Goal: Task Accomplishment & Management: Complete application form

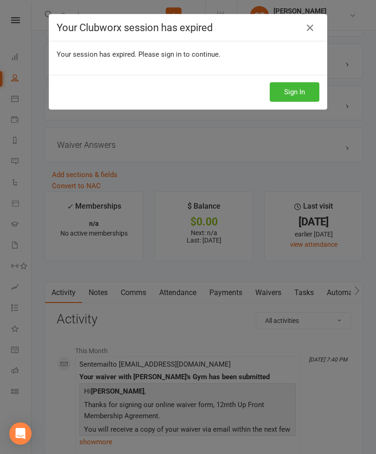
click at [307, 22] on icon at bounding box center [310, 27] width 11 height 11
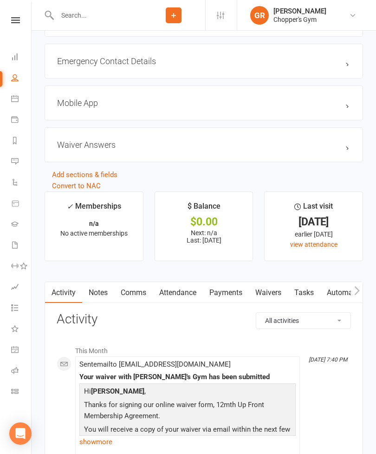
click at [107, 13] on input "text" at bounding box center [98, 15] width 88 height 13
type input "Fergus"
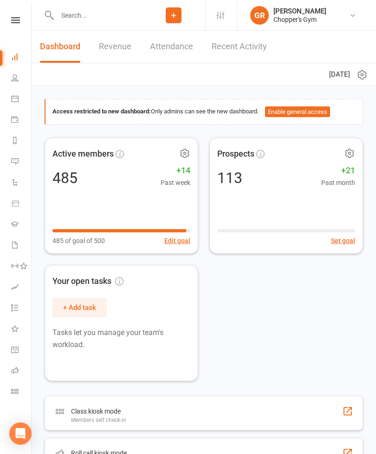
click at [108, 13] on input "text" at bounding box center [98, 15] width 88 height 13
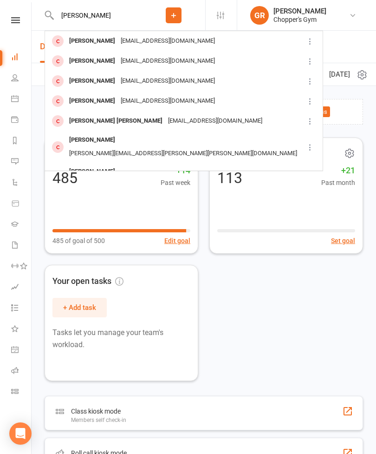
type input "[PERSON_NAME]"
click at [129, 38] on div "[EMAIL_ADDRESS][DOMAIN_NAME]" at bounding box center [168, 40] width 100 height 13
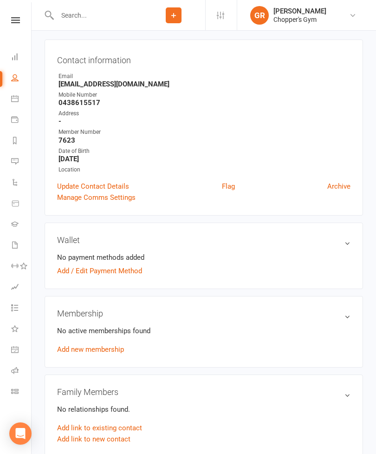
scroll to position [74, 0]
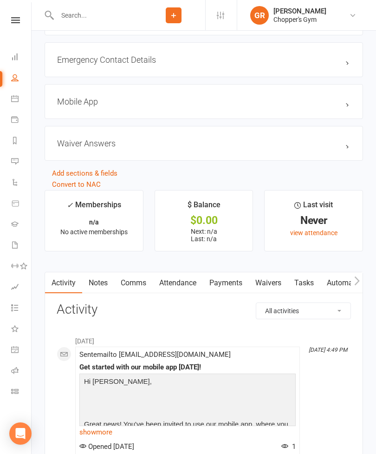
click at [273, 278] on link "Waivers" at bounding box center [268, 282] width 39 height 21
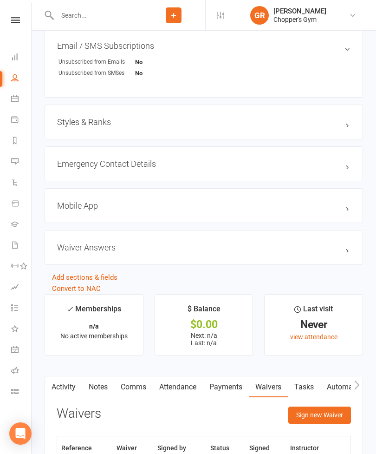
scroll to position [593, 0]
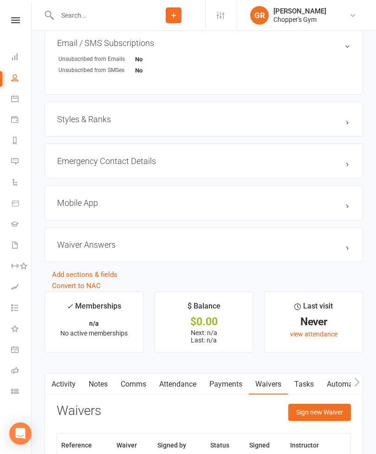
click at [328, 410] on button "Sign new Waiver" at bounding box center [319, 412] width 63 height 17
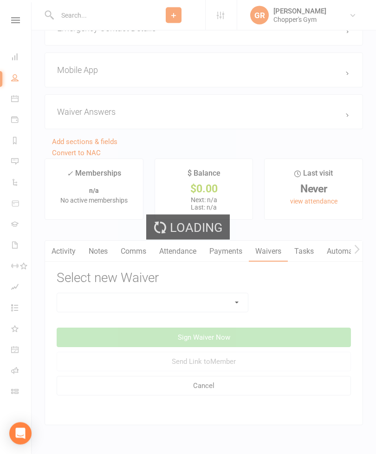
scroll to position [757, 0]
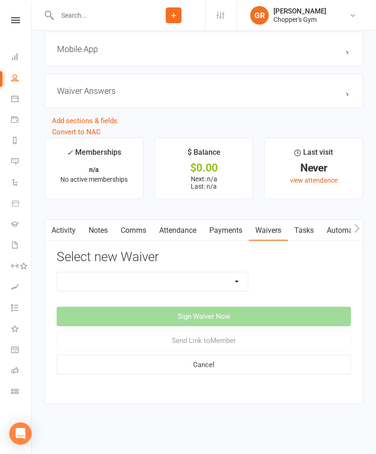
click at [236, 277] on select "12mth Up Front Membership Agreement Chopper's Gym Liability Waiver Chopper's Gy…" at bounding box center [152, 281] width 191 height 19
select select "13474"
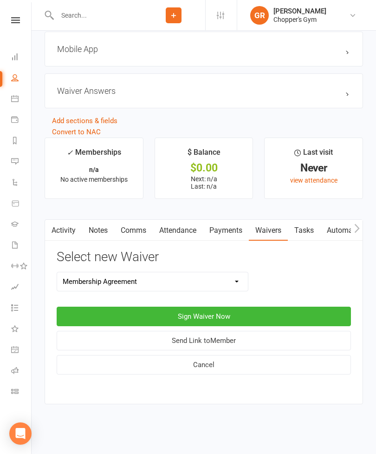
click at [241, 307] on button "Sign Waiver Now" at bounding box center [204, 317] width 294 height 20
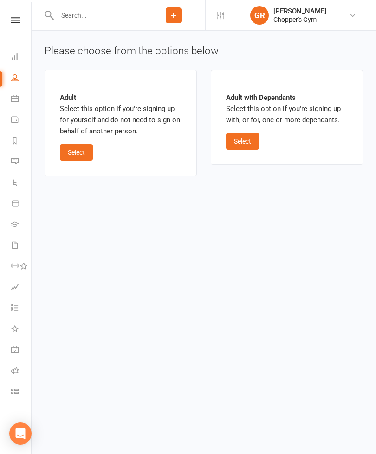
click at [249, 145] on button "Select" at bounding box center [242, 141] width 33 height 17
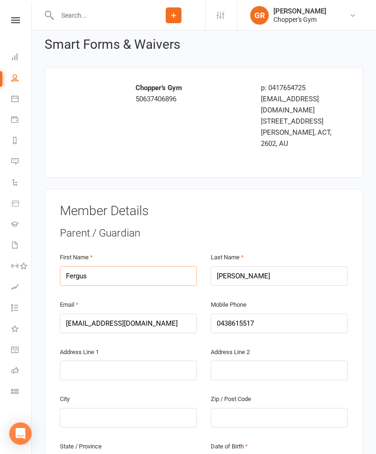
click at [161, 266] on input "Fergus" at bounding box center [128, 276] width 137 height 20
type input "F"
click at [278, 267] on input "[PERSON_NAME]" at bounding box center [279, 277] width 137 height 20
click at [288, 267] on input "[PERSON_NAME]" at bounding box center [279, 277] width 137 height 20
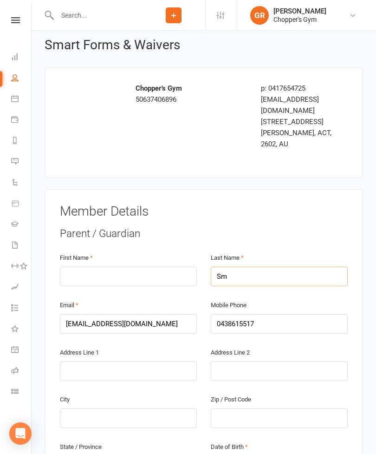
type input "S"
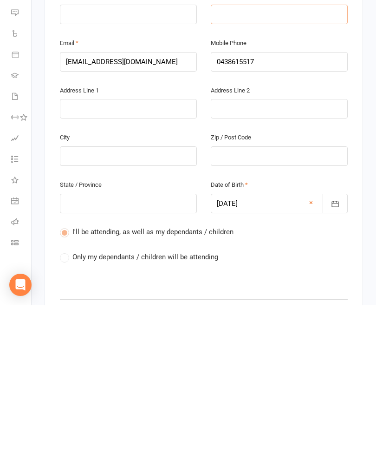
scroll to position [134, 0]
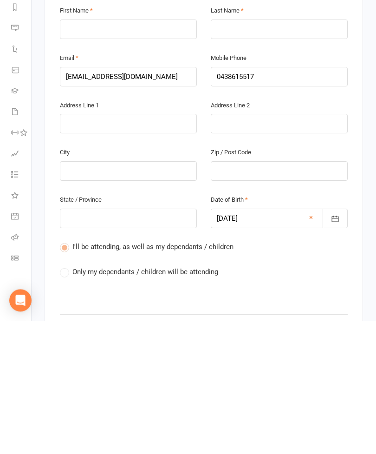
click at [309, 345] on link "×" at bounding box center [311, 350] width 4 height 11
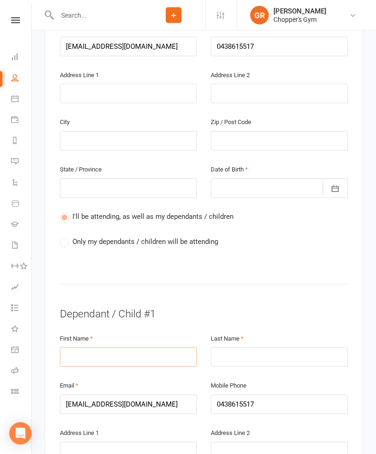
click at [151, 347] on input "text" at bounding box center [128, 357] width 137 height 20
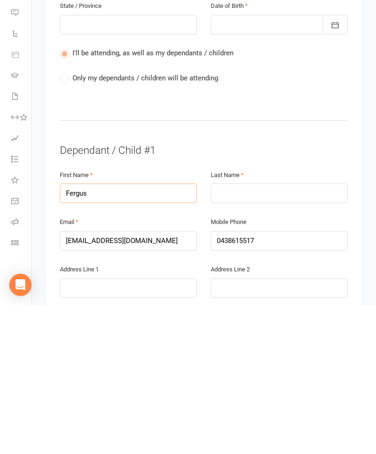
type input "Fergus"
click at [278, 332] on input "text" at bounding box center [279, 342] width 137 height 20
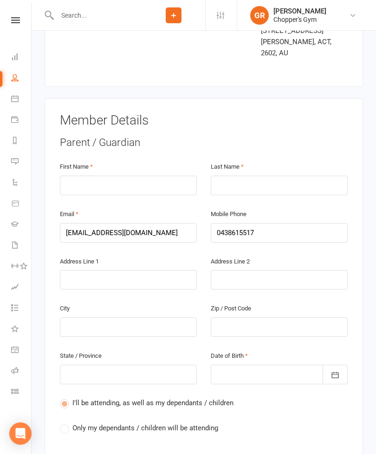
scroll to position [109, 0]
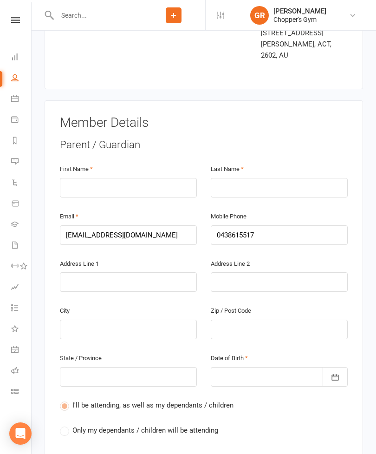
type input "[PERSON_NAME]"
click at [108, 178] on input "text" at bounding box center [128, 188] width 137 height 20
type input "[PERSON_NAME]"
click at [251, 178] on input "text" at bounding box center [279, 188] width 137 height 20
type input "[PERSON_NAME]"
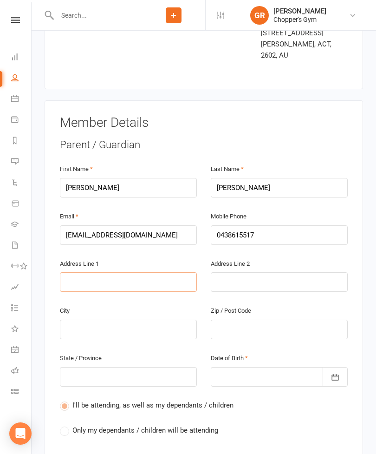
click at [108, 272] on input "text" at bounding box center [128, 282] width 137 height 20
type input "9"
type input "99"
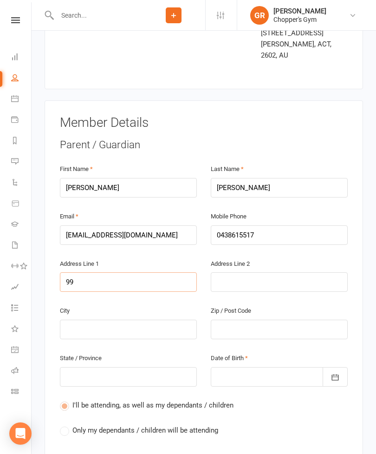
type input "99 m"
type input "99 ma"
type input "99 mac"
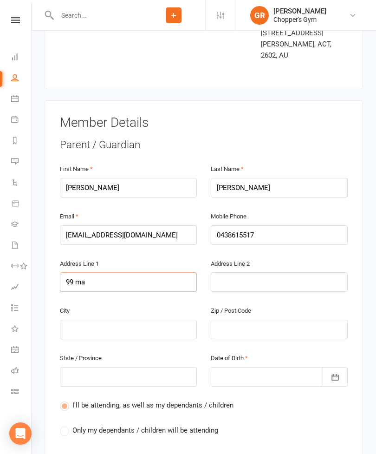
type input "99 mac"
type input "99 [PERSON_NAME]"
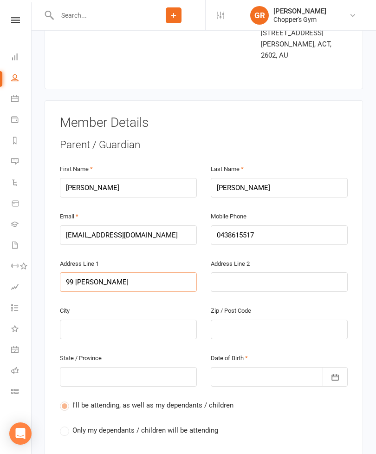
type input "99 [PERSON_NAME]"
type input "99 mackenz"
type input "99 [PERSON_NAME]"
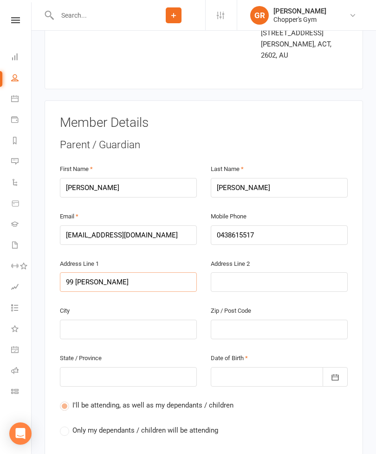
type input "99 [PERSON_NAME]"
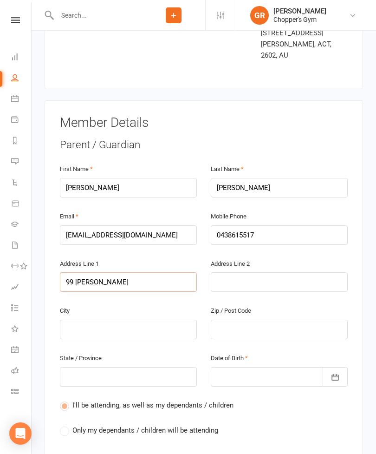
type input "99 [PERSON_NAME] s"
type input "[STREET_ADDRESS]"
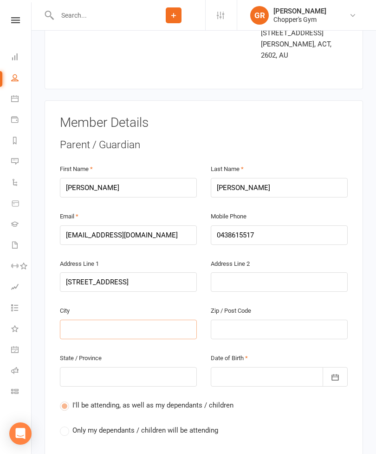
click at [95, 320] on input "text" at bounding box center [128, 330] width 137 height 20
type input "C"
type input "Ca"
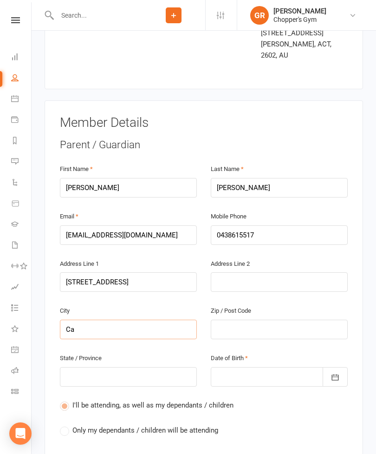
type input "Can"
type input "Canb"
type input "Canbe"
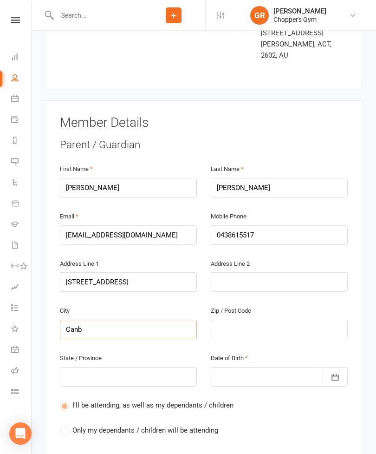
type input "Canbe"
type input "Canber"
type input "Canberr"
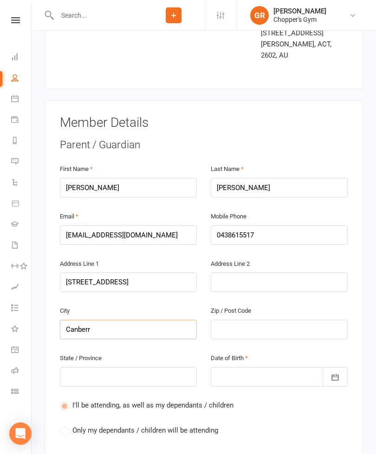
type input "[GEOGRAPHIC_DATA]"
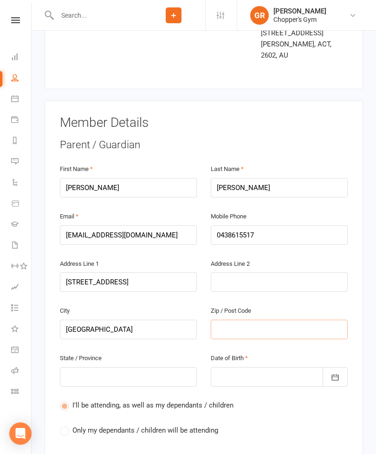
click at [257, 320] on input "text" at bounding box center [279, 330] width 137 height 20
type input "2"
type input "26"
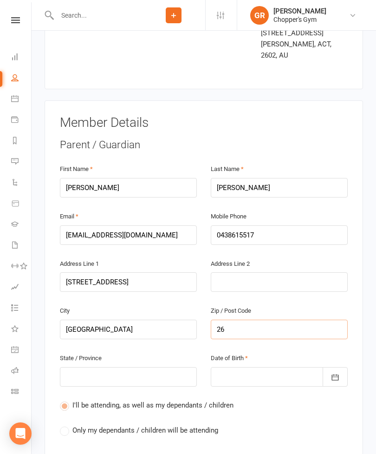
type input "260"
type input "2602"
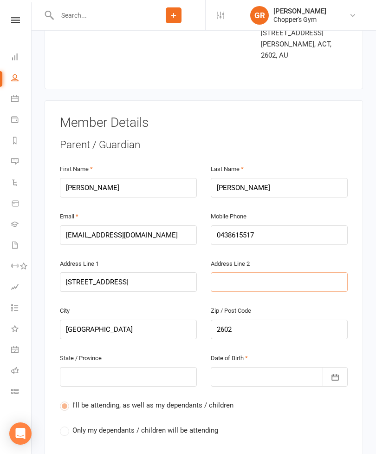
click at [271, 272] on input "text" at bounding box center [279, 282] width 137 height 20
type input "H"
type input "Ha"
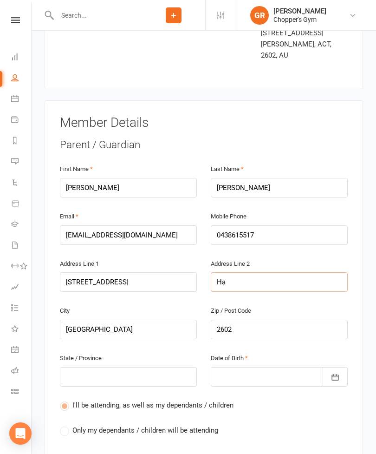
type input "Hac"
type input "Hack"
type input "Hacke"
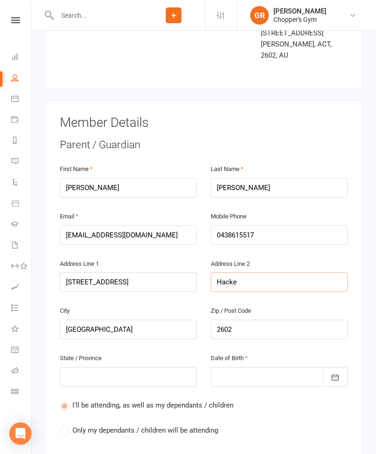
type input "Hacke"
type input "Hacket"
type input "[PERSON_NAME]"
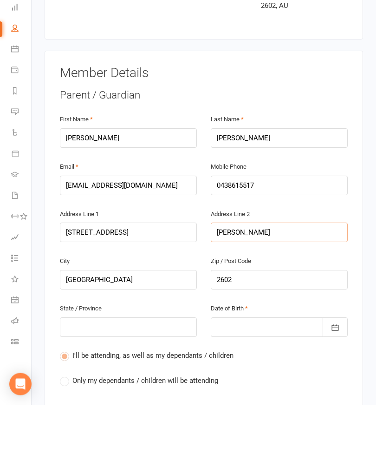
type input "[PERSON_NAME]"
click at [115, 367] on input "text" at bounding box center [128, 377] width 137 height 20
type input "A"
type input "Ac"
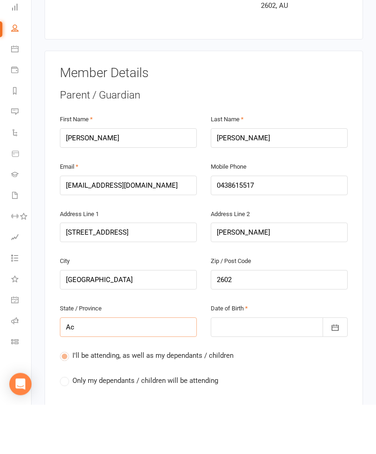
type input "Ac"
type input "Act"
click at [254, 367] on div at bounding box center [279, 377] width 137 height 20
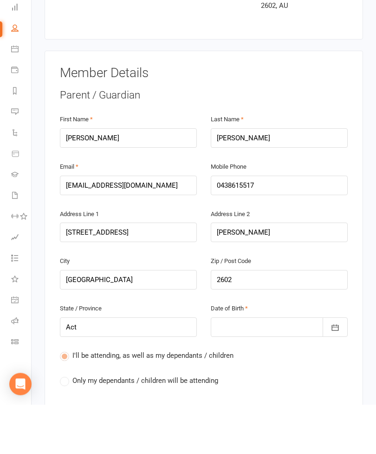
scroll to position [159, 0]
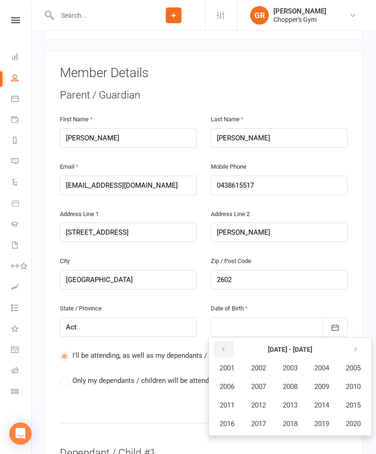
click at [225, 346] on icon "button" at bounding box center [223, 349] width 7 height 7
click at [222, 346] on icon "button" at bounding box center [223, 349] width 7 height 7
click at [337, 396] on button "1974" at bounding box center [322, 405] width 31 height 18
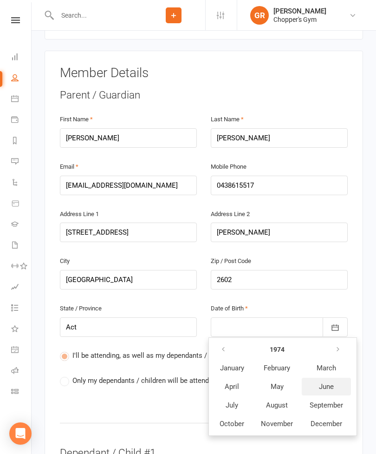
click at [327, 378] on button "June" at bounding box center [326, 387] width 49 height 18
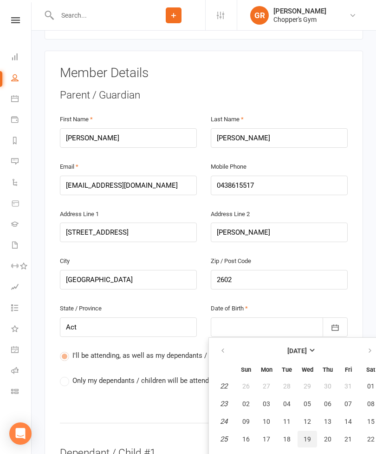
click at [312, 431] on button "19" at bounding box center [308, 439] width 20 height 17
type input "[DATE]"
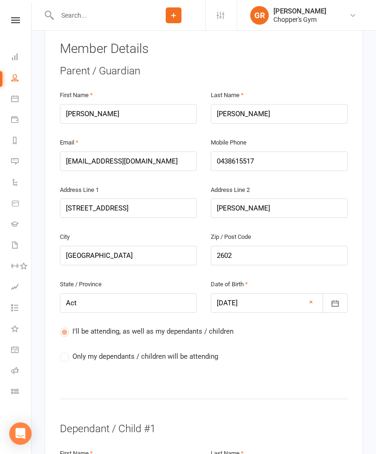
scroll to position [183, 0]
click at [116, 351] on span "Only my dependants / children will be attending" at bounding box center [145, 356] width 146 height 10
click at [70, 351] on label "Only my dependants / children will be attending" at bounding box center [139, 356] width 158 height 11
click at [65, 337] on div "I'll be attending, as well as my dependants / children Only my dependants / chi…" at bounding box center [204, 351] width 288 height 50
click at [67, 351] on label "Only my dependants / children will be attending" at bounding box center [139, 356] width 158 height 11
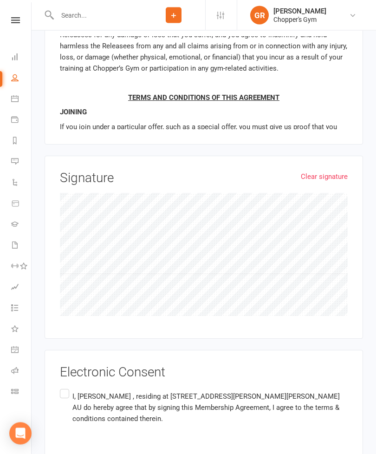
scroll to position [1142, 0]
click at [62, 387] on label "I, [PERSON_NAME] , residing at [STREET_ADDRESS][PERSON_NAME][PERSON_NAME] AU do…" at bounding box center [204, 407] width 288 height 40
click at [62, 387] on input "I, [PERSON_NAME] , residing at [STREET_ADDRESS][PERSON_NAME][PERSON_NAME] AU do…" at bounding box center [63, 387] width 6 height 0
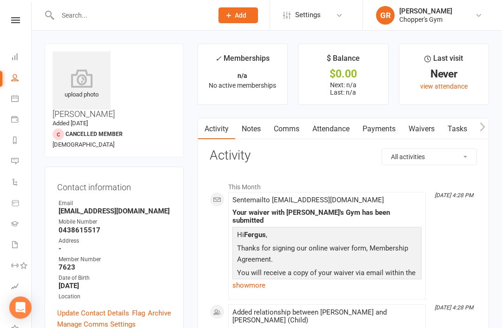
scroll to position [30, 0]
